Goal: Task Accomplishment & Management: Use online tool/utility

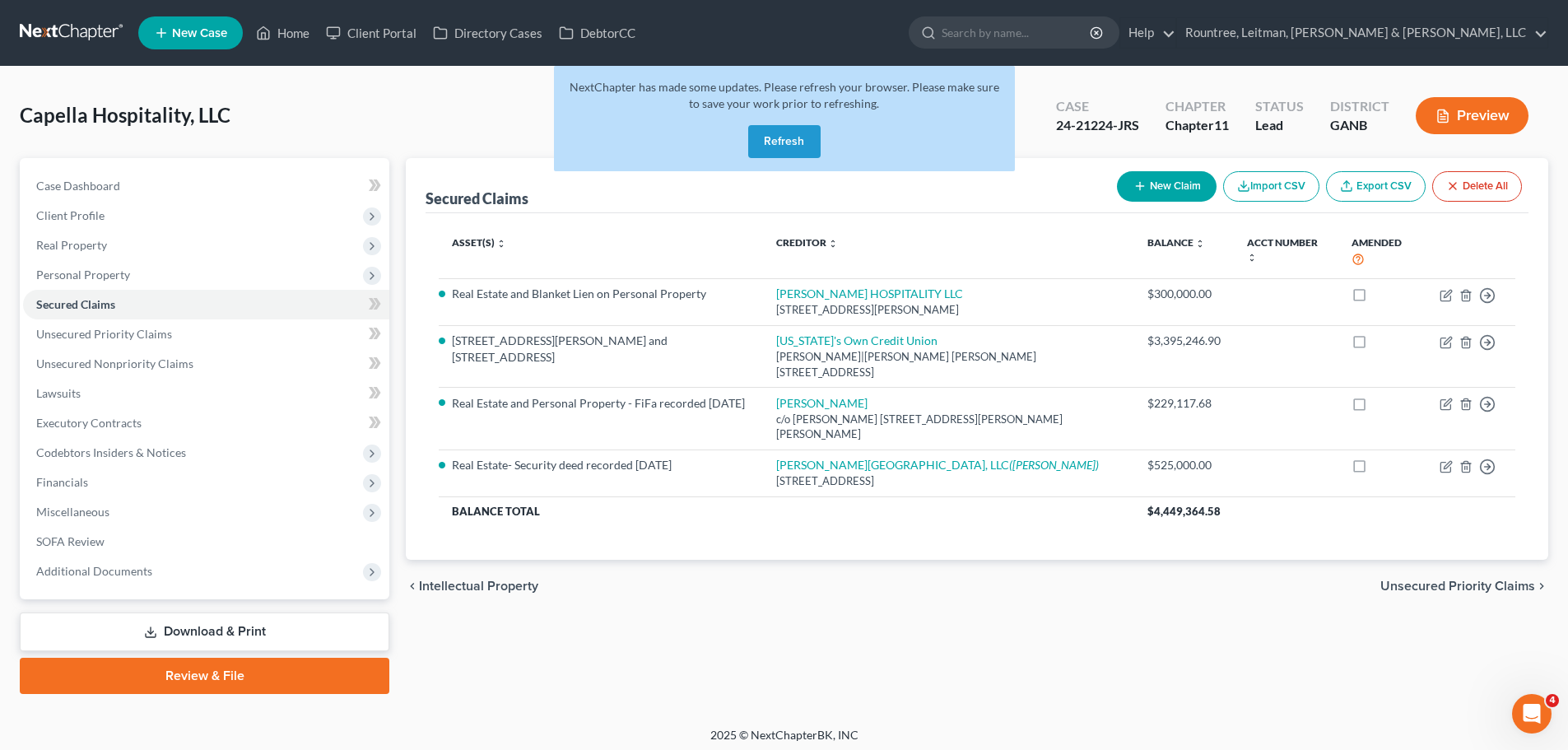
click at [803, 141] on button "Refresh" at bounding box center [784, 142] width 72 height 33
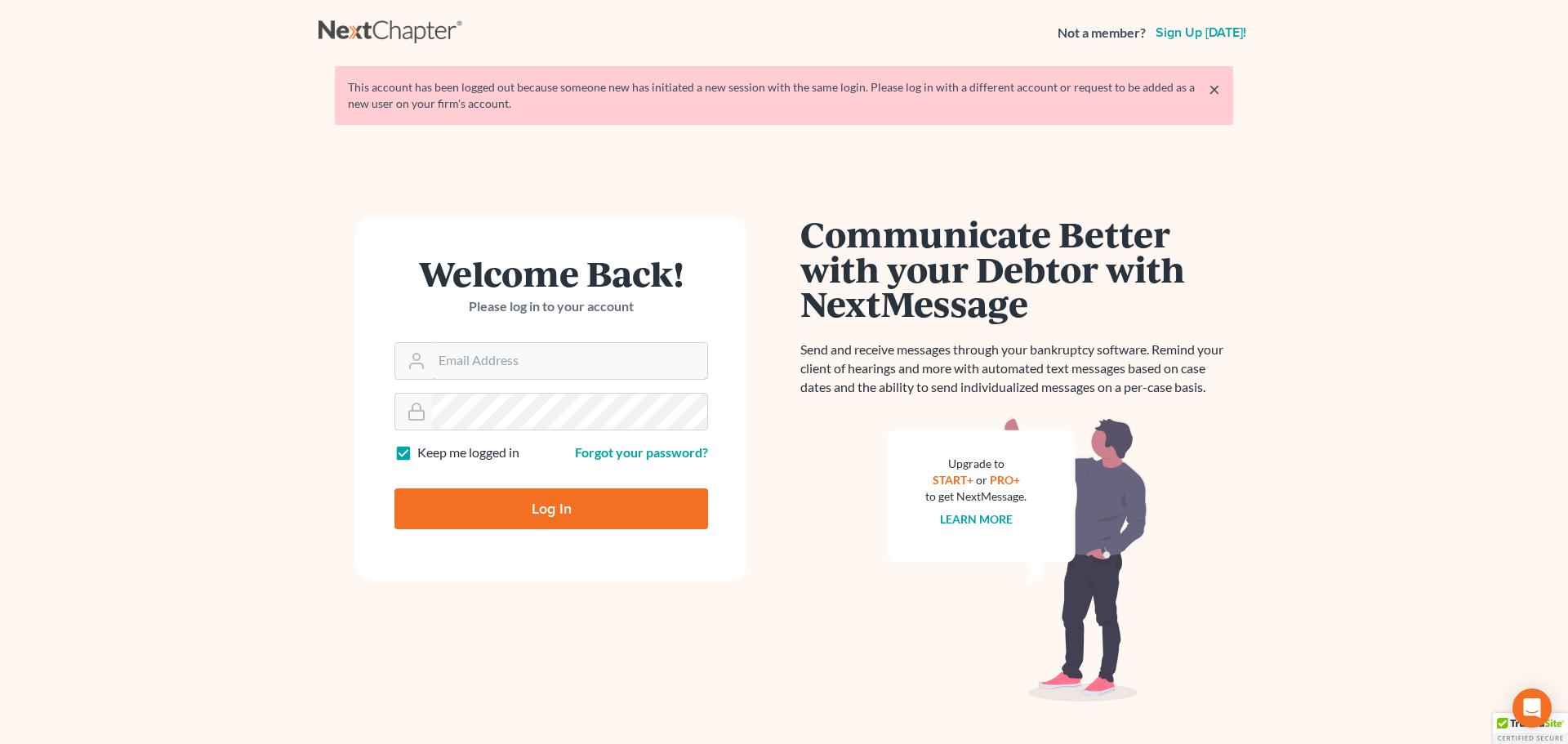
type input "echilders@rlkglaw.com"
click at [478, 503] on input "Log In" at bounding box center [550, 508] width 313 height 41
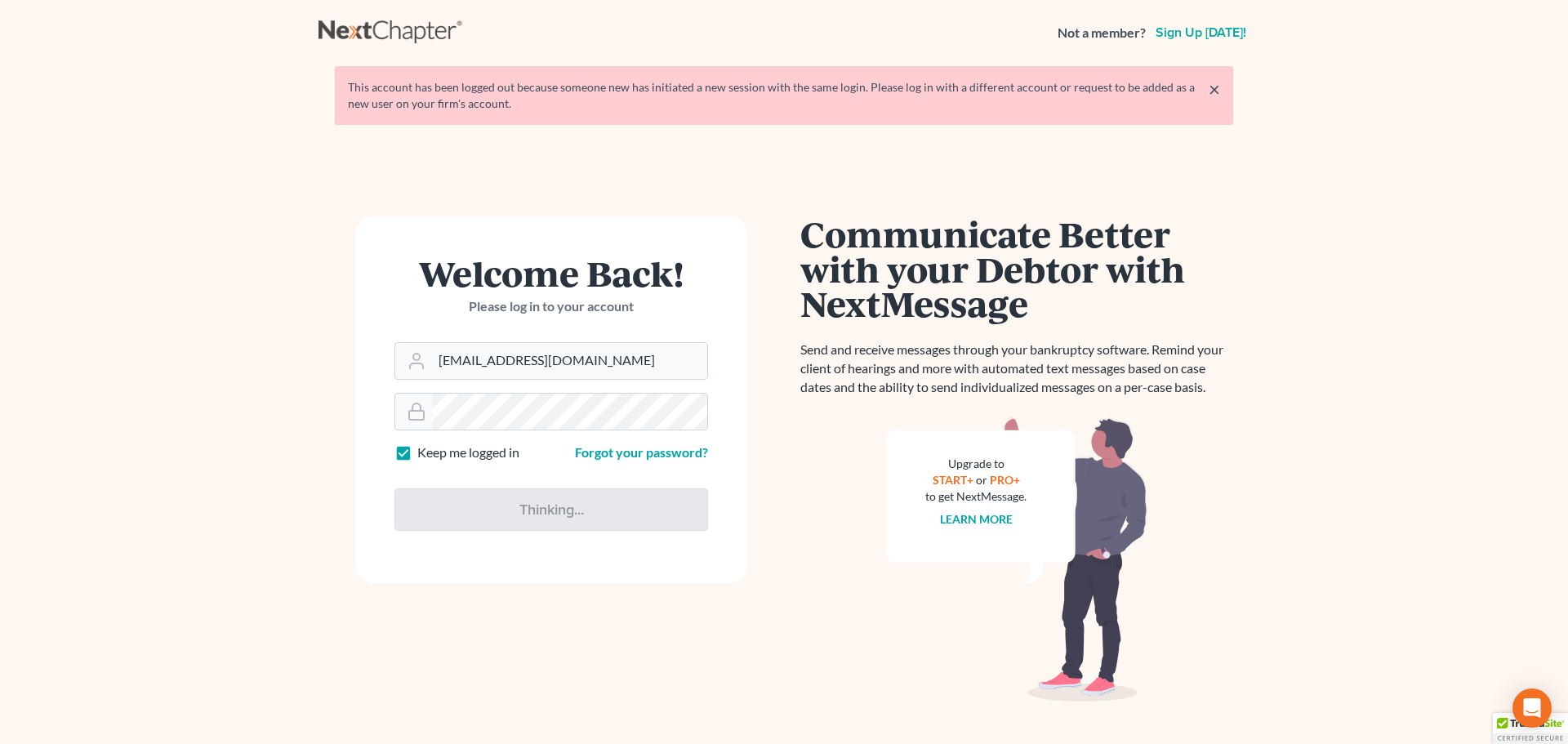
type input "Thinking..."
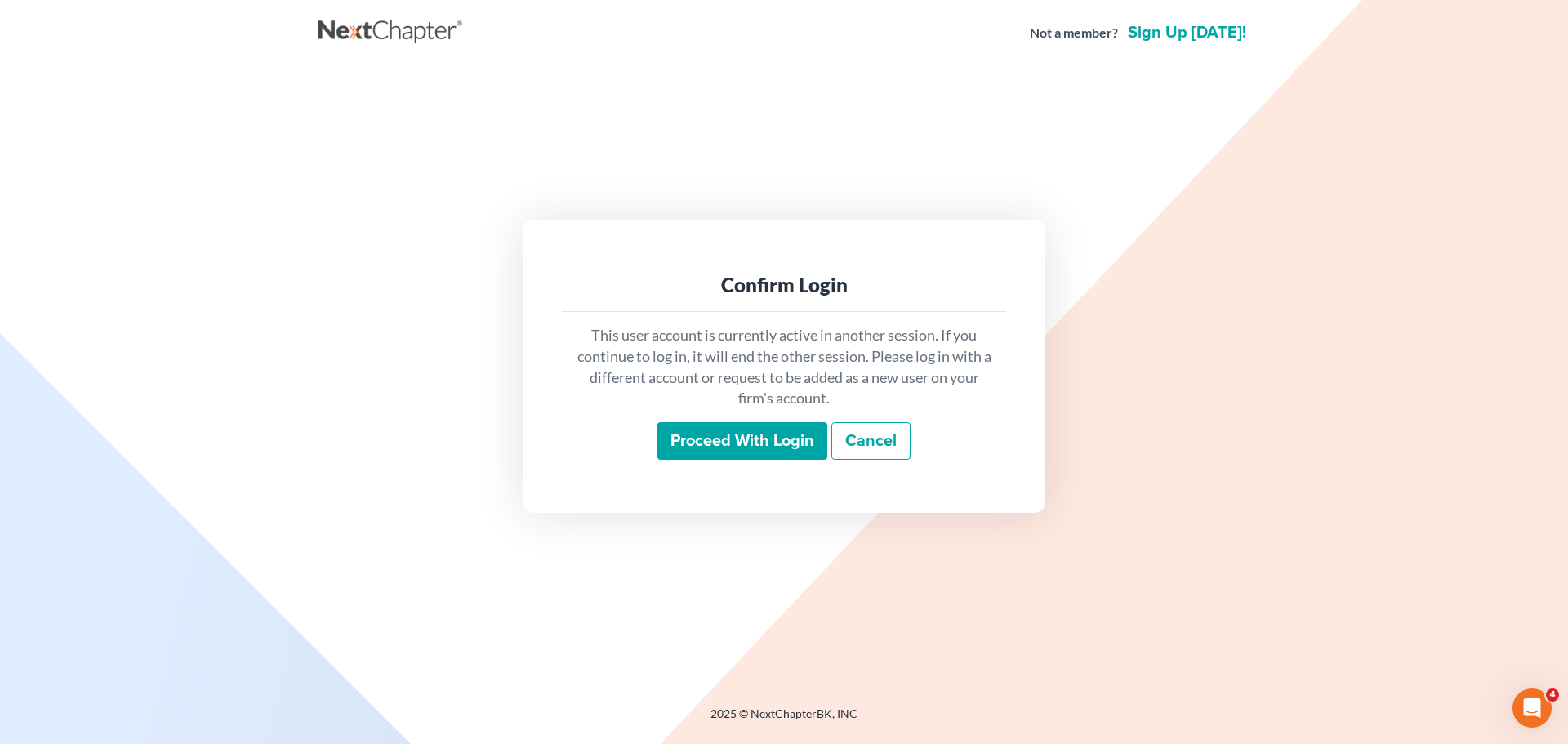
click at [751, 435] on input "Proceed with login" at bounding box center [741, 441] width 169 height 37
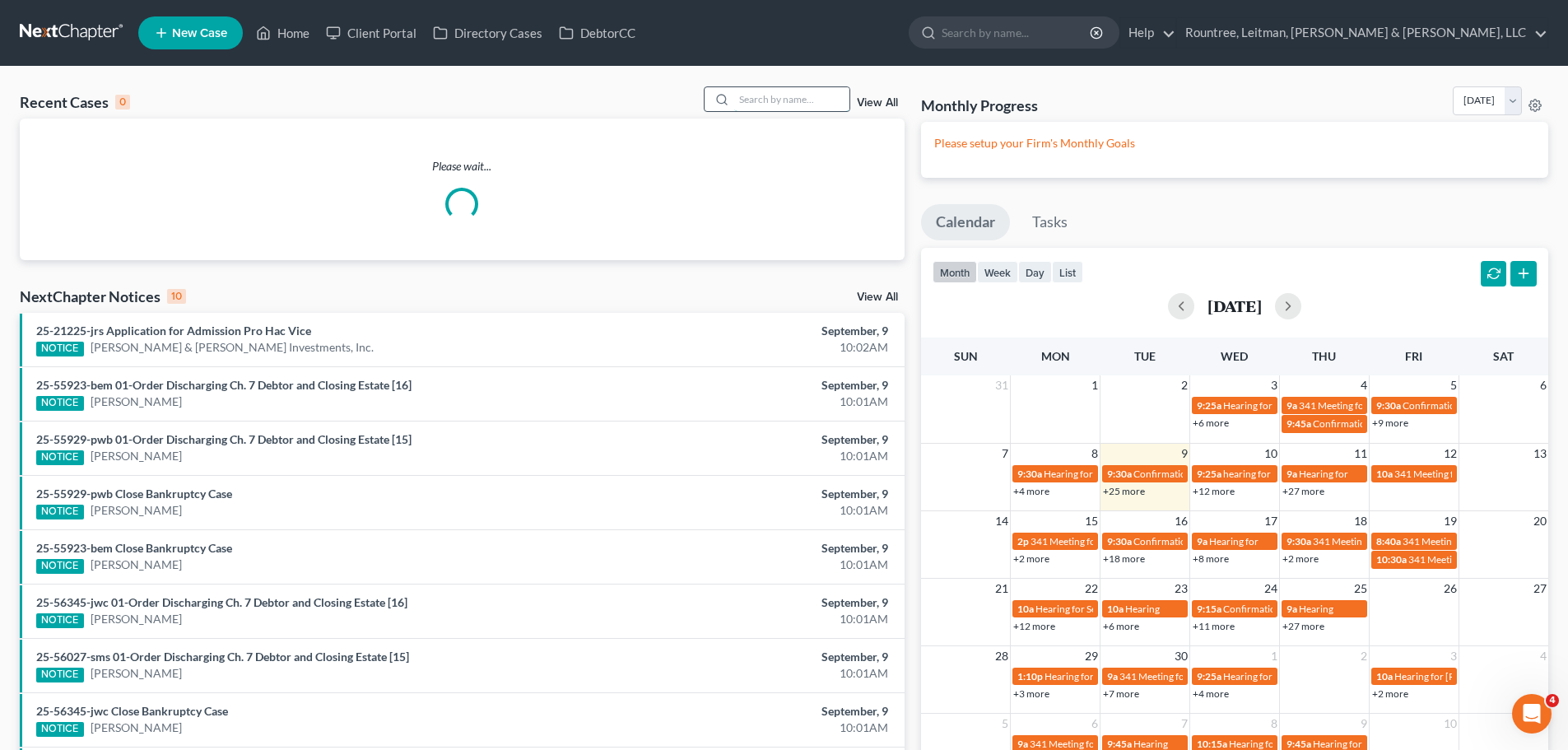
click at [747, 95] on input "search" at bounding box center [791, 99] width 115 height 24
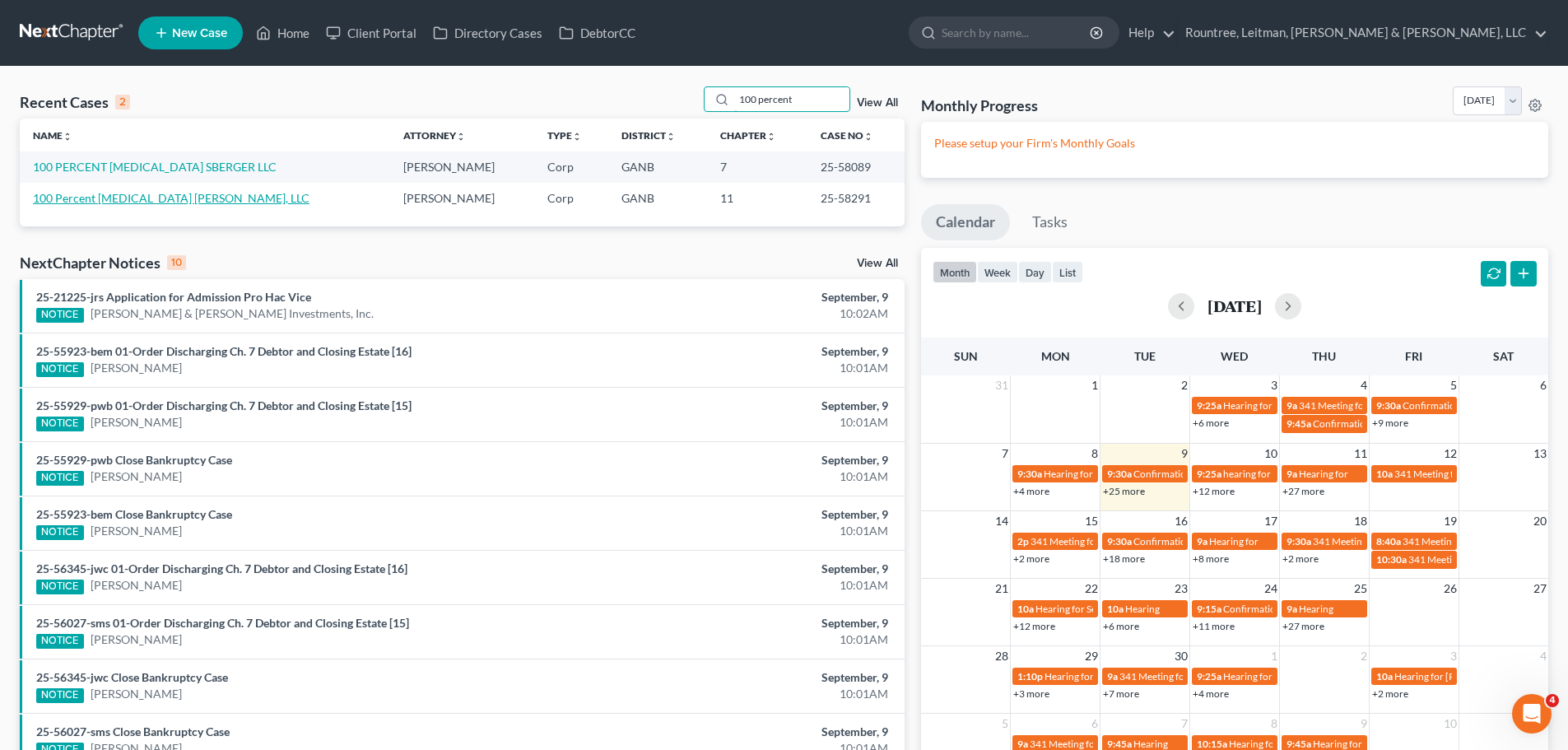
type input "100 percent"
click at [190, 196] on link "100 Percent [MEDICAL_DATA] [PERSON_NAME], LLC" at bounding box center [172, 198] width 277 height 14
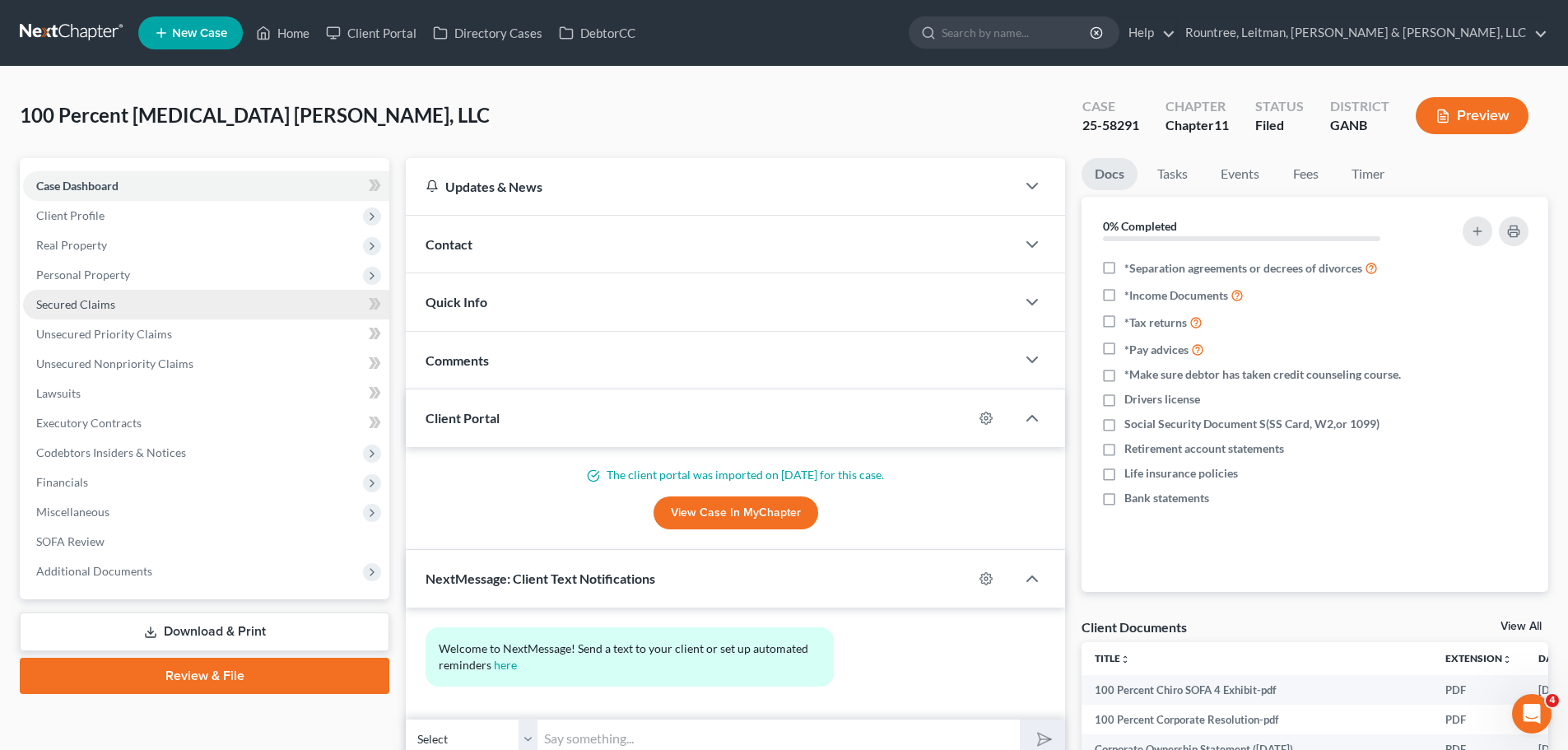
click at [148, 302] on link "Secured Claims" at bounding box center [207, 305] width 367 height 30
